Goal: Task Accomplishment & Management: Manage account settings

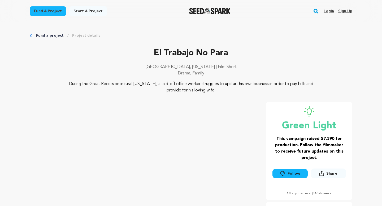
click at [332, 11] on link "Login" at bounding box center [329, 11] width 10 height 8
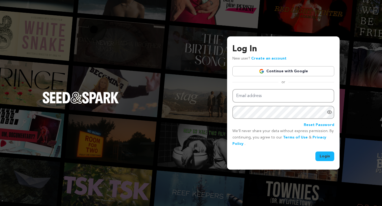
click at [284, 73] on link "Continue with Google" at bounding box center [284, 71] width 102 height 10
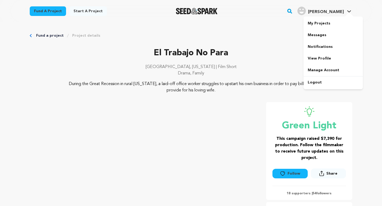
click at [347, 14] on div at bounding box center [349, 14] width 11 height 5
click at [329, 23] on link "My Projects" at bounding box center [333, 24] width 59 height 12
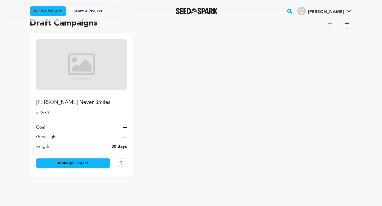
scroll to position [49, 0]
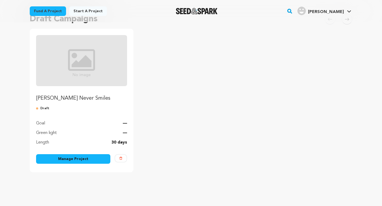
click at [87, 161] on link "Manage Project" at bounding box center [73, 159] width 74 height 10
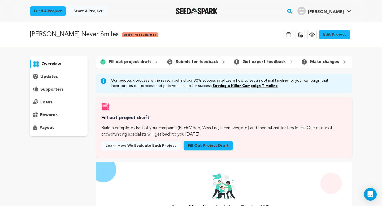
click at [331, 38] on link "Edit Project" at bounding box center [334, 35] width 31 height 10
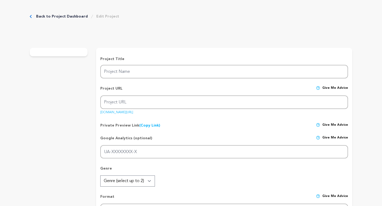
type input "[PERSON_NAME] Never Smiles"
type input "[PERSON_NAME]-never-smiles"
type input "In preparing for a senior dance competition, an elderly woman faces the bittern…"
type textarea "How late is too late to pursue your passions? In recapturing the spark from her…"
type textarea "In the Land of the Free, ageism, immigrants, and profit above art, all take cen…"
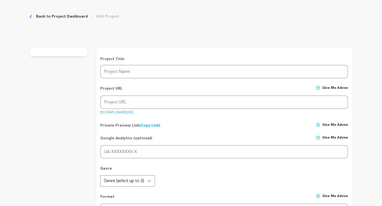
type textarea "Empowerhouse Co."
radio input "true"
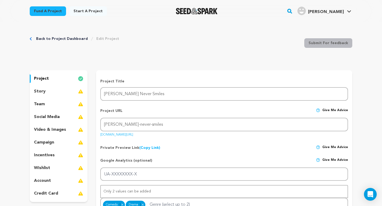
click at [42, 104] on p "team" at bounding box center [39, 104] width 11 height 6
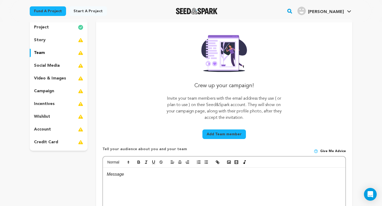
scroll to position [58, 0]
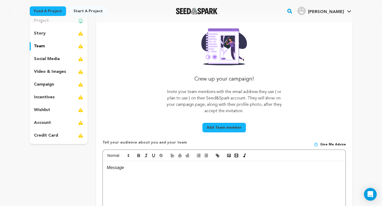
click at [237, 127] on button "Add Team member" at bounding box center [225, 128] width 44 height 10
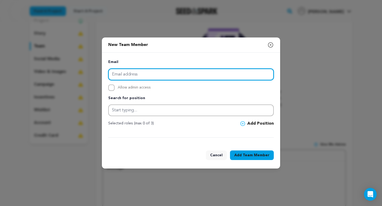
click at [180, 70] on input "email" at bounding box center [191, 74] width 166 height 12
paste input ""[EMAIL_ADDRESS][DOMAIN_NAME]" <[EMAIL_ADDRESS][DOMAIN_NAME]>"
drag, startPoint x: 229, startPoint y: 75, endPoint x: 166, endPoint y: 74, distance: 62.7
click at [166, 74] on input ""[EMAIL_ADDRESS][DOMAIN_NAME]" <[EMAIL_ADDRESS][DOMAIN_NAME]>" at bounding box center [191, 74] width 166 height 12
click at [115, 74] on input ""[EMAIL_ADDRESS][DOMAIN_NAME]" at bounding box center [191, 74] width 166 height 12
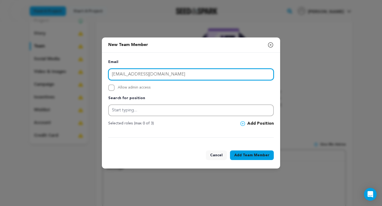
type input "[EMAIL_ADDRESS][DOMAIN_NAME]"
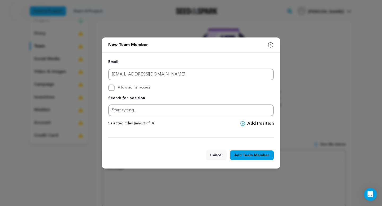
click at [170, 96] on p "Search for position" at bounding box center [191, 98] width 166 height 6
click at [110, 89] on input "Allow admin access" at bounding box center [111, 87] width 6 height 6
checkbox input "true"
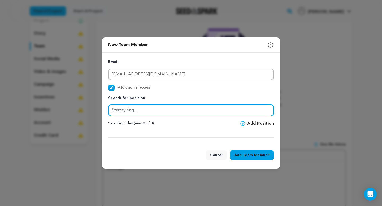
click at [126, 109] on input "text" at bounding box center [191, 110] width 166 height 12
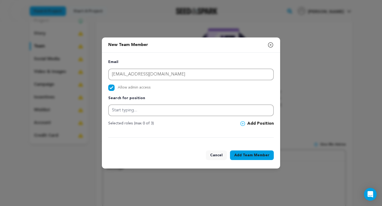
click at [245, 125] on icon at bounding box center [243, 123] width 5 height 5
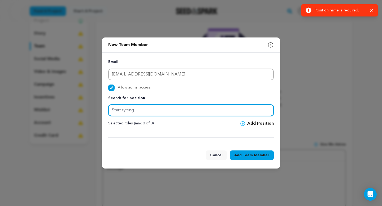
click at [221, 110] on input "text" at bounding box center [191, 110] width 166 height 12
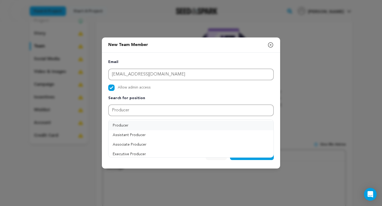
click at [160, 127] on button "Producer" at bounding box center [191, 126] width 165 height 10
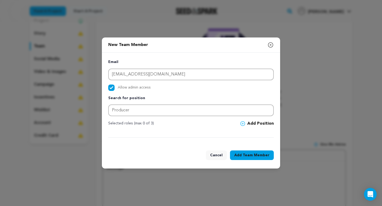
click at [249, 153] on span "Team Member" at bounding box center [256, 154] width 27 height 5
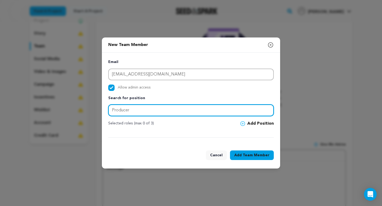
click at [151, 110] on input "Producer" at bounding box center [191, 110] width 166 height 12
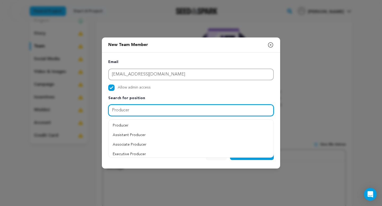
type input "Producer"
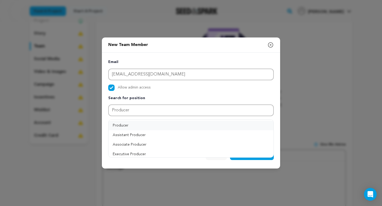
click at [149, 125] on button "Producer" at bounding box center [191, 126] width 165 height 10
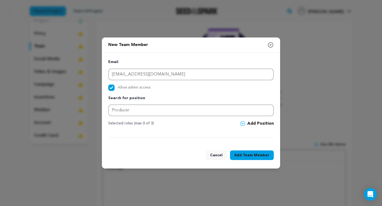
click at [245, 124] on icon at bounding box center [243, 123] width 5 height 5
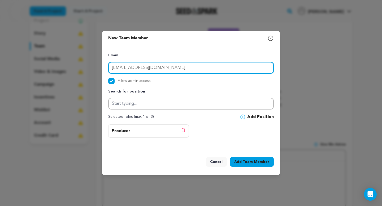
click at [213, 68] on input "[EMAIL_ADDRESS][DOMAIN_NAME]" at bounding box center [191, 68] width 166 height 12
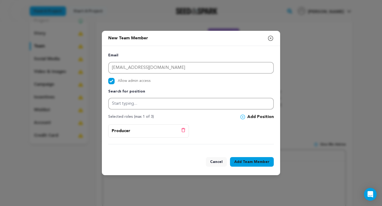
click at [242, 160] on button "Add Team Member" at bounding box center [252, 162] width 44 height 10
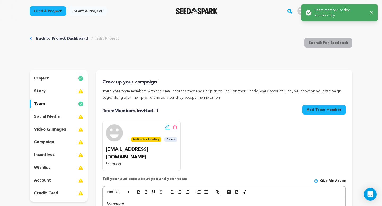
scroll to position [0, 0]
click at [329, 111] on button "Add Team member" at bounding box center [325, 110] width 44 height 10
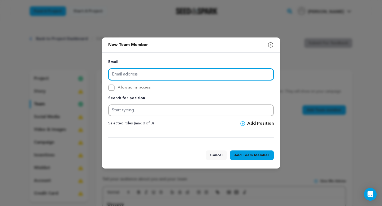
click at [206, 78] on input "email" at bounding box center [191, 74] width 166 height 12
type input "[PERSON_NAME][EMAIL_ADDRESS][DOMAIN_NAME]"
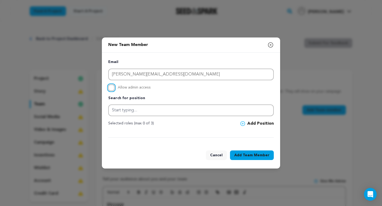
click at [111, 89] on input "Allow admin access" at bounding box center [111, 87] width 6 height 6
checkbox input "true"
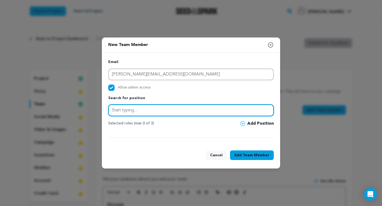
click at [141, 111] on input "text" at bounding box center [191, 110] width 166 height 12
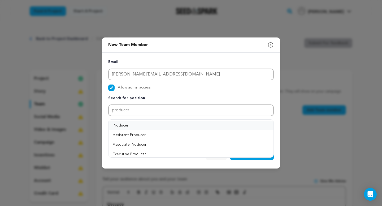
click at [136, 126] on button "Producer" at bounding box center [191, 126] width 165 height 10
type input "Producer"
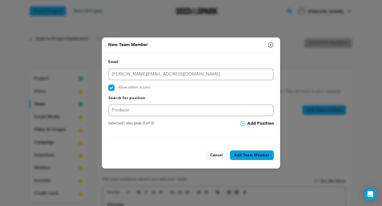
click at [268, 124] on button "Add Position" at bounding box center [257, 123] width 33 height 6
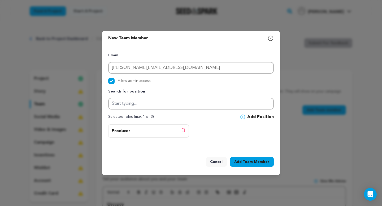
click at [254, 162] on span "Team Member" at bounding box center [256, 161] width 27 height 5
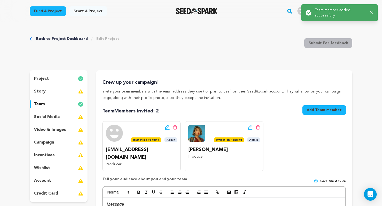
click at [322, 111] on button "Add Team member" at bounding box center [325, 110] width 44 height 10
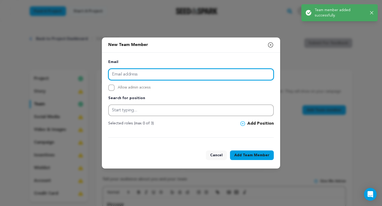
click at [184, 76] on input "email" at bounding box center [191, 74] width 166 height 12
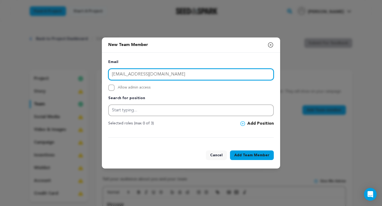
type input "[EMAIL_ADDRESS][DOMAIN_NAME]"
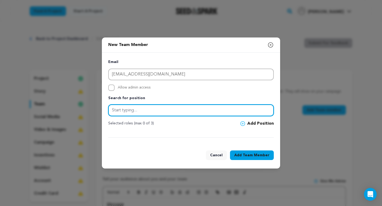
click at [173, 109] on input "text" at bounding box center [191, 110] width 166 height 12
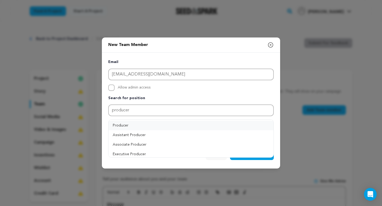
click at [140, 125] on button "Producer" at bounding box center [191, 126] width 165 height 10
type input "Producer"
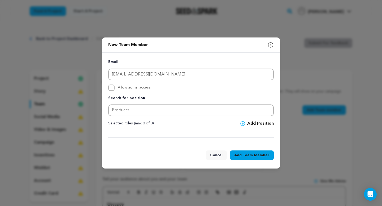
click at [233, 123] on div "Selected roles (max 0 of 3) Add Position" at bounding box center [191, 123] width 166 height 6
click at [247, 123] on span at bounding box center [244, 123] width 7 height 5
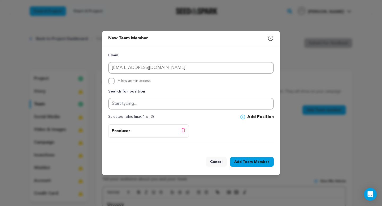
click at [247, 164] on span "Team Member" at bounding box center [256, 161] width 27 height 5
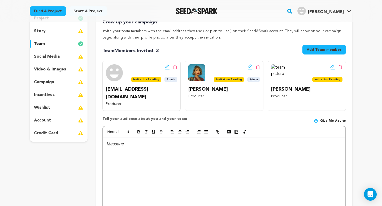
scroll to position [67, 0]
